Goal: Use online tool/utility: Utilize a website feature to perform a specific function

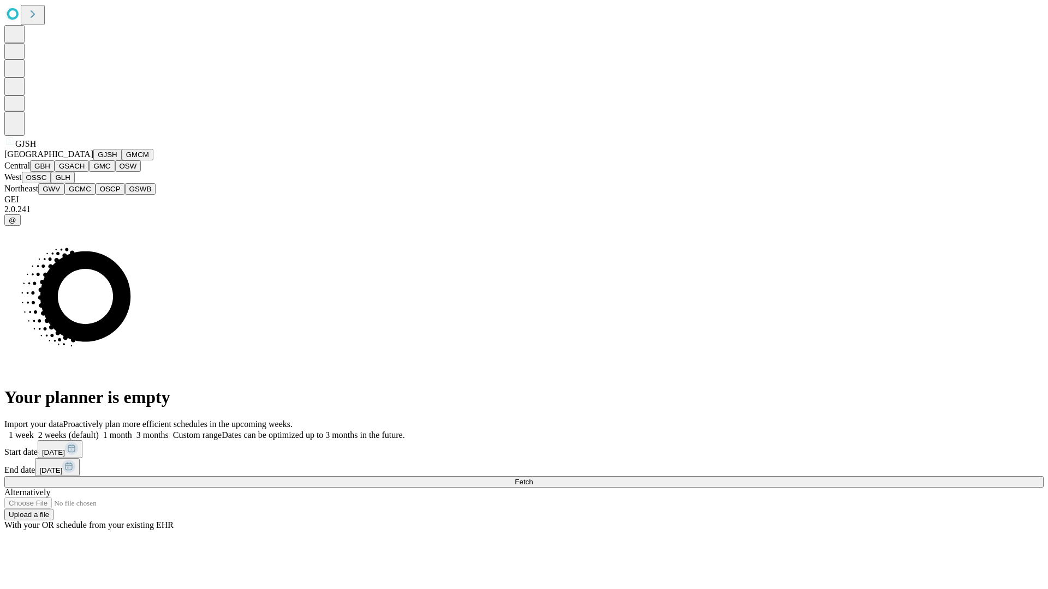
click at [93, 160] on button "GJSH" at bounding box center [107, 154] width 28 height 11
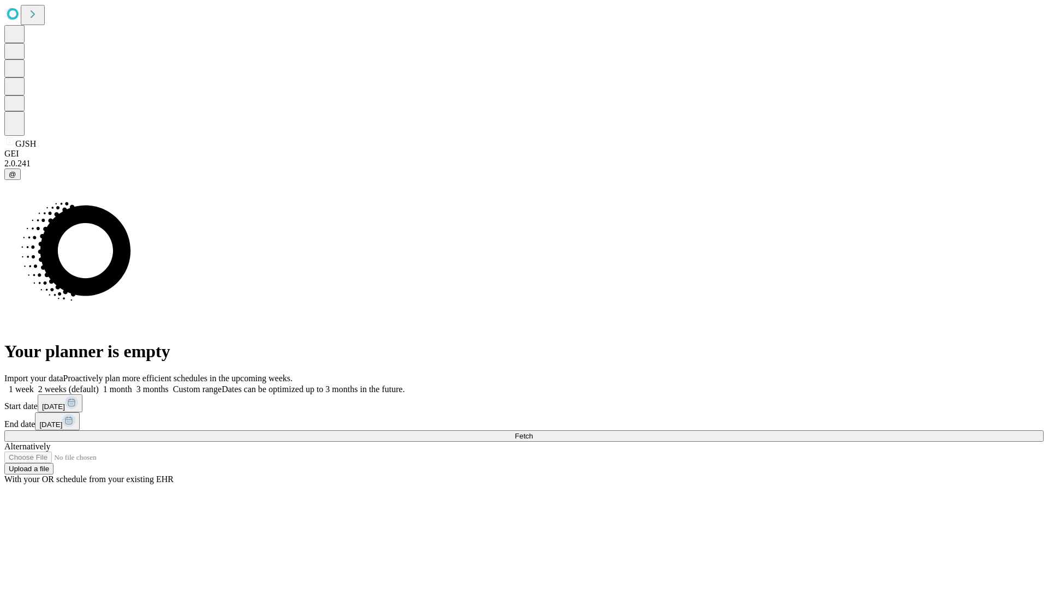
click at [99, 385] on label "2 weeks (default)" at bounding box center [66, 389] width 65 height 9
click at [533, 432] on span "Fetch" at bounding box center [524, 436] width 18 height 8
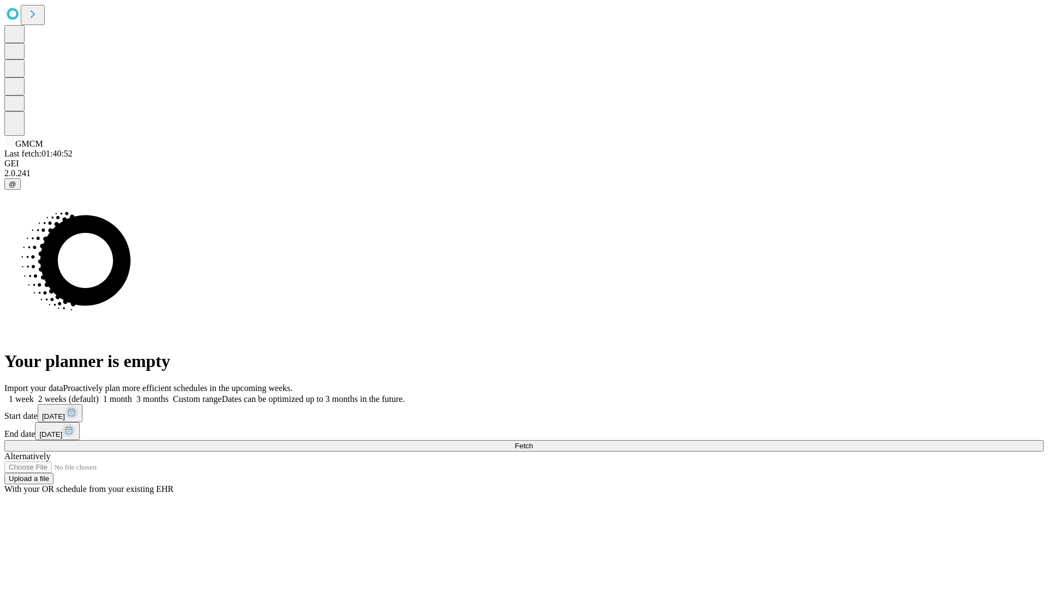
click at [99, 395] on label "2 weeks (default)" at bounding box center [66, 399] width 65 height 9
click at [533, 442] on span "Fetch" at bounding box center [524, 446] width 18 height 8
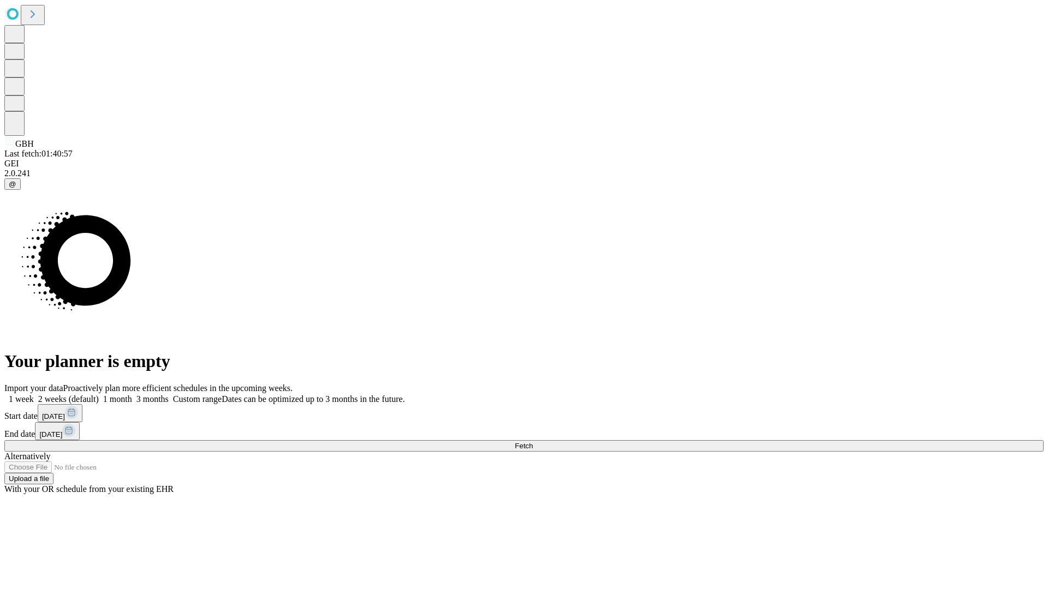
click at [99, 395] on label "2 weeks (default)" at bounding box center [66, 399] width 65 height 9
click at [533, 442] on span "Fetch" at bounding box center [524, 446] width 18 height 8
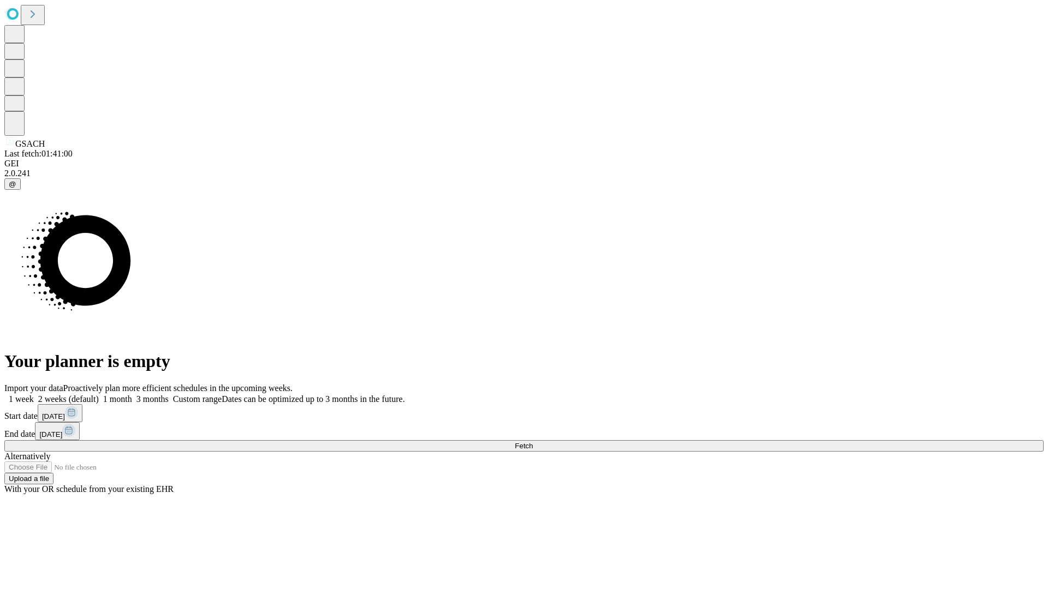
click at [99, 395] on label "2 weeks (default)" at bounding box center [66, 399] width 65 height 9
click at [533, 442] on span "Fetch" at bounding box center [524, 446] width 18 height 8
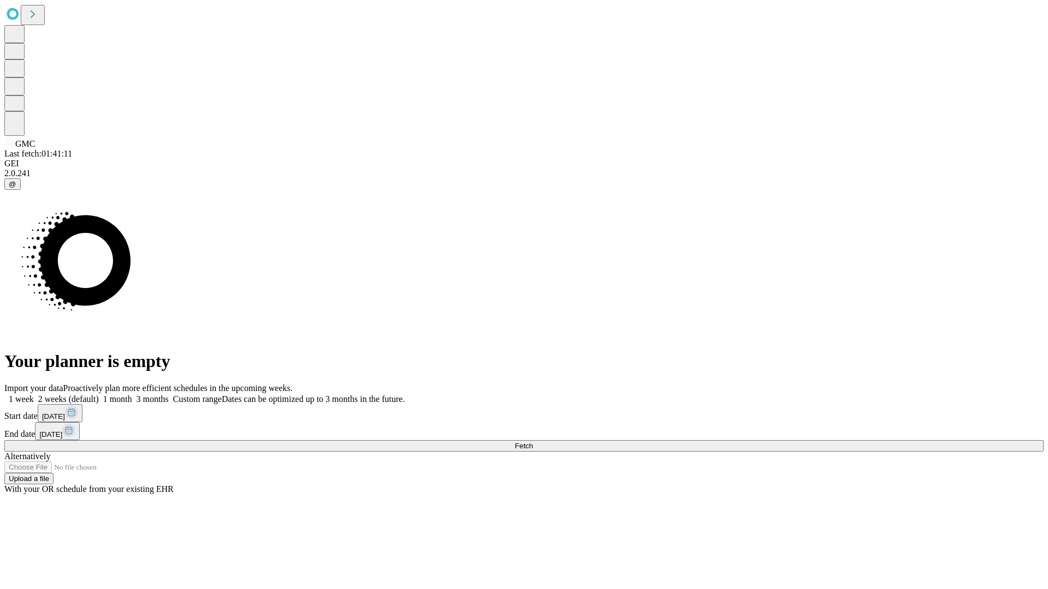
click at [99, 395] on label "2 weeks (default)" at bounding box center [66, 399] width 65 height 9
click at [533, 442] on span "Fetch" at bounding box center [524, 446] width 18 height 8
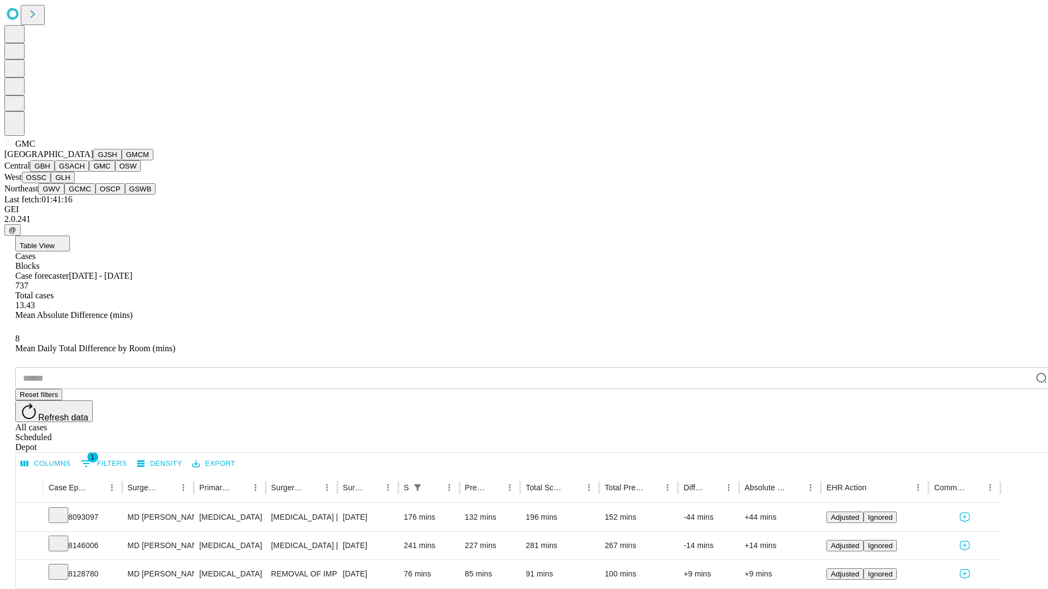
click at [115, 172] on button "OSW" at bounding box center [128, 165] width 26 height 11
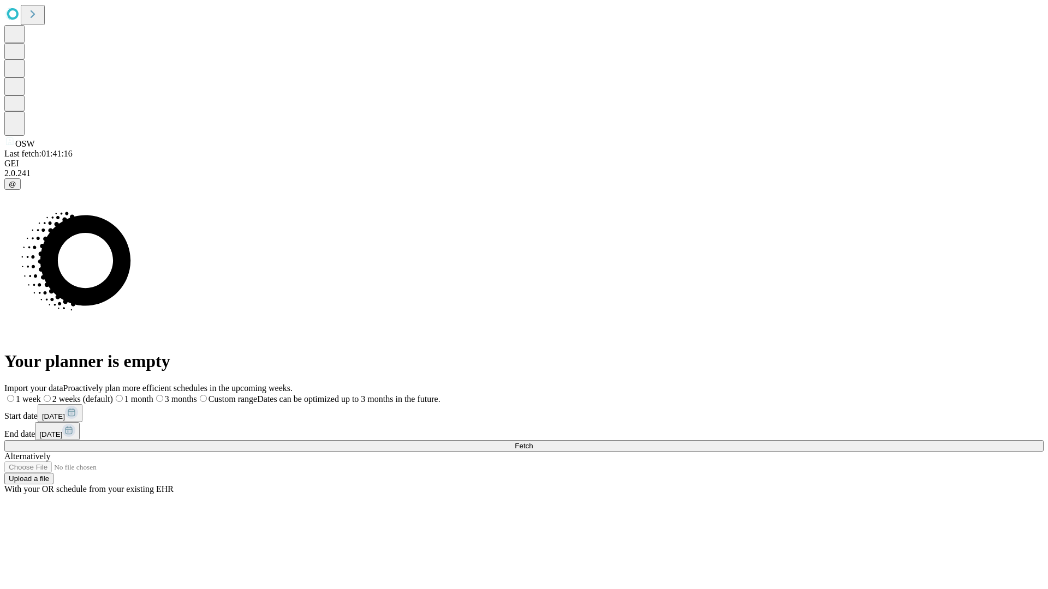
click at [113, 395] on label "2 weeks (default)" at bounding box center [77, 399] width 72 height 9
click at [533, 442] on span "Fetch" at bounding box center [524, 446] width 18 height 8
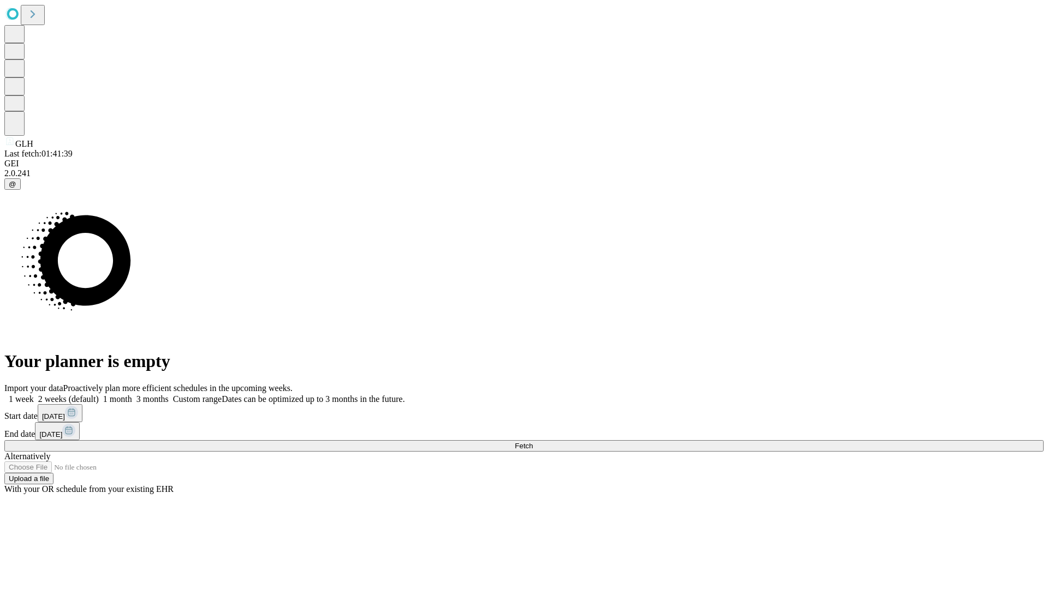
click at [99, 395] on label "2 weeks (default)" at bounding box center [66, 399] width 65 height 9
click at [533, 442] on span "Fetch" at bounding box center [524, 446] width 18 height 8
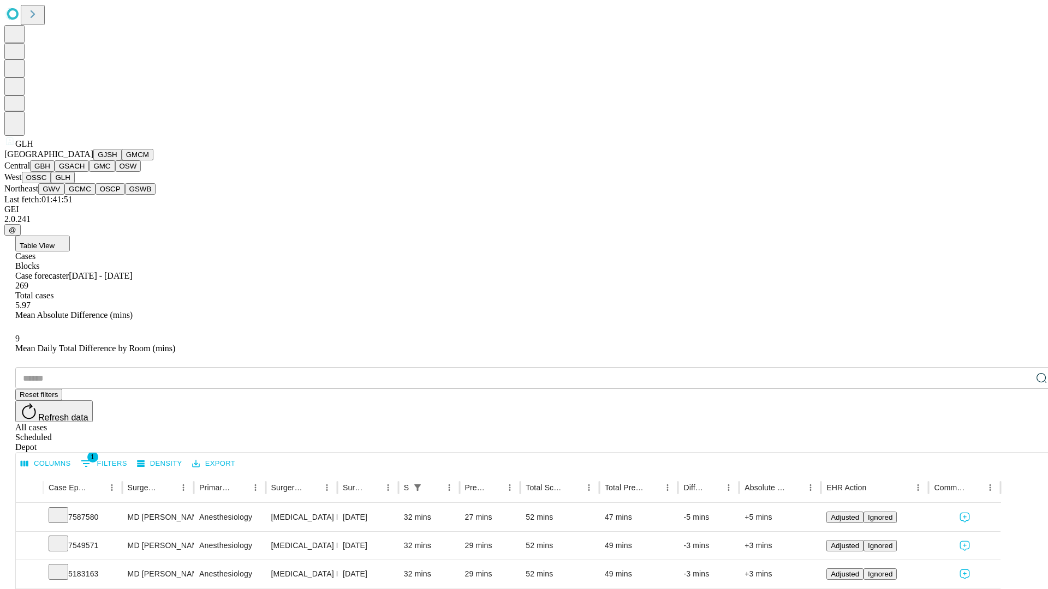
click at [64, 195] on button "GWV" at bounding box center [51, 188] width 26 height 11
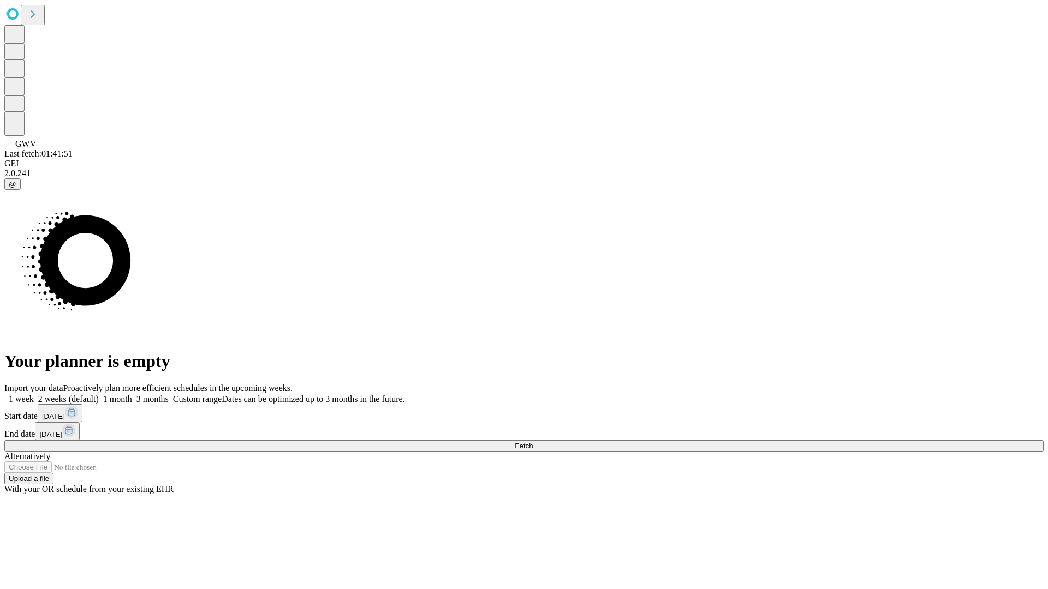
click at [99, 395] on label "2 weeks (default)" at bounding box center [66, 399] width 65 height 9
click at [533, 442] on span "Fetch" at bounding box center [524, 446] width 18 height 8
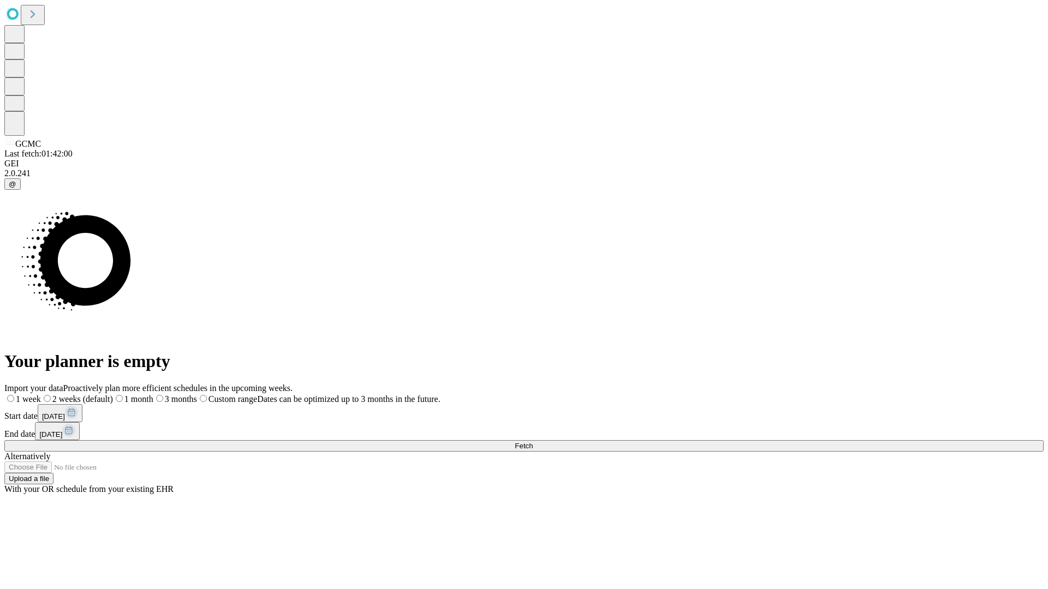
click at [113, 395] on label "2 weeks (default)" at bounding box center [77, 399] width 72 height 9
click at [533, 442] on span "Fetch" at bounding box center [524, 446] width 18 height 8
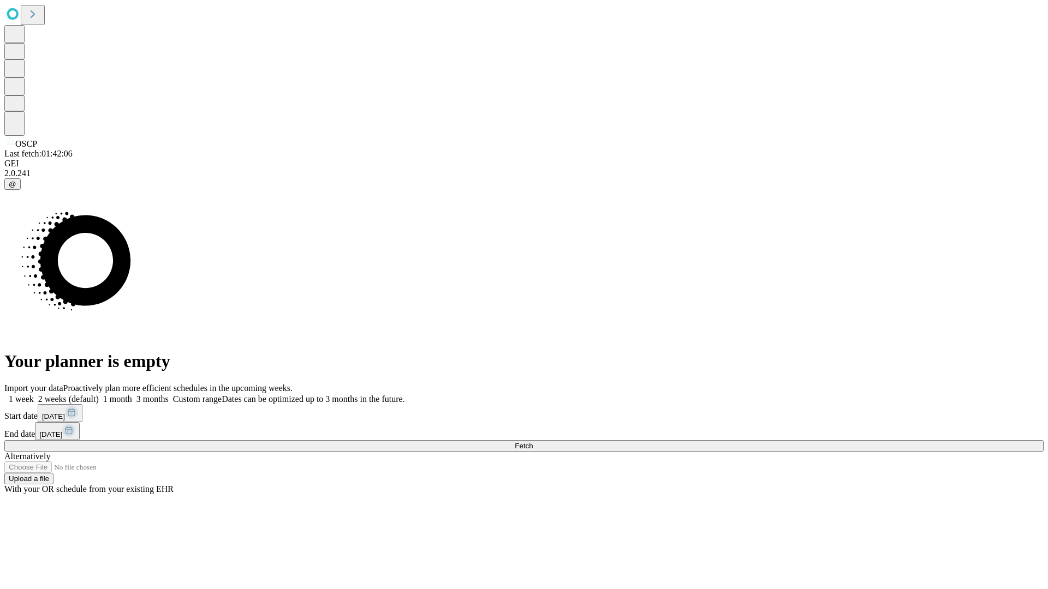
click at [99, 395] on label "2 weeks (default)" at bounding box center [66, 399] width 65 height 9
click at [533, 442] on span "Fetch" at bounding box center [524, 446] width 18 height 8
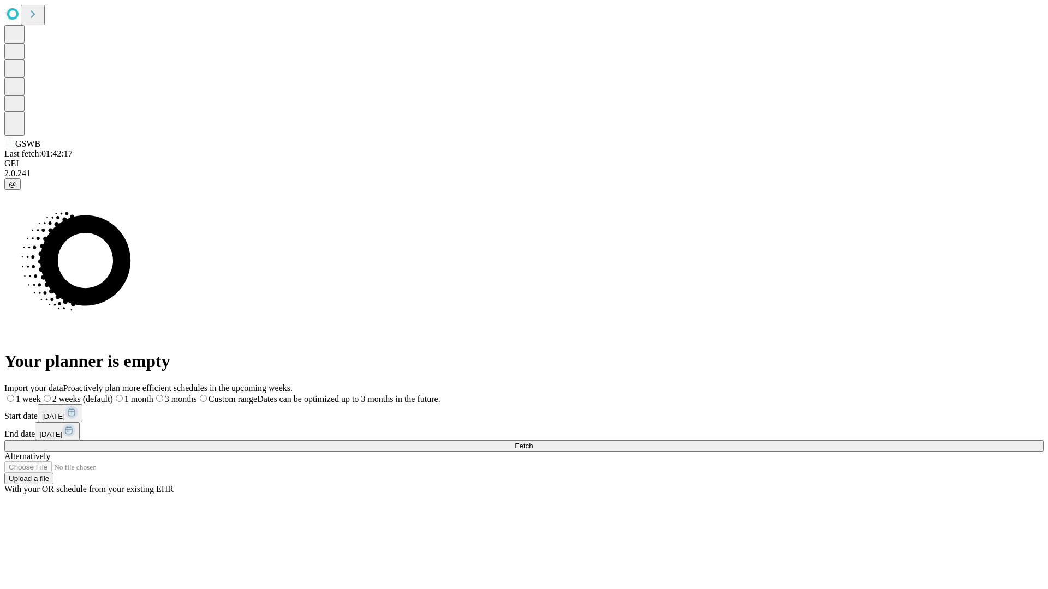
click at [533, 442] on span "Fetch" at bounding box center [524, 446] width 18 height 8
